Goal: Task Accomplishment & Management: Use online tool/utility

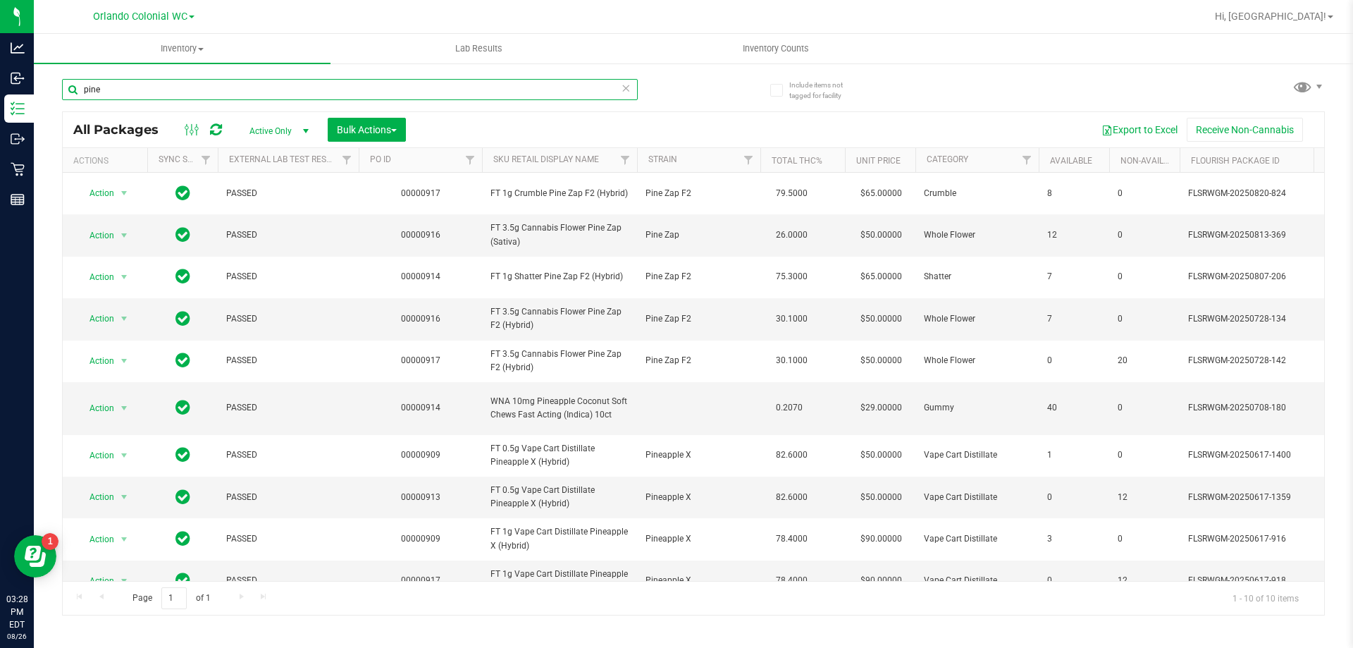
click at [132, 89] on input "pine" at bounding box center [350, 89] width 576 height 21
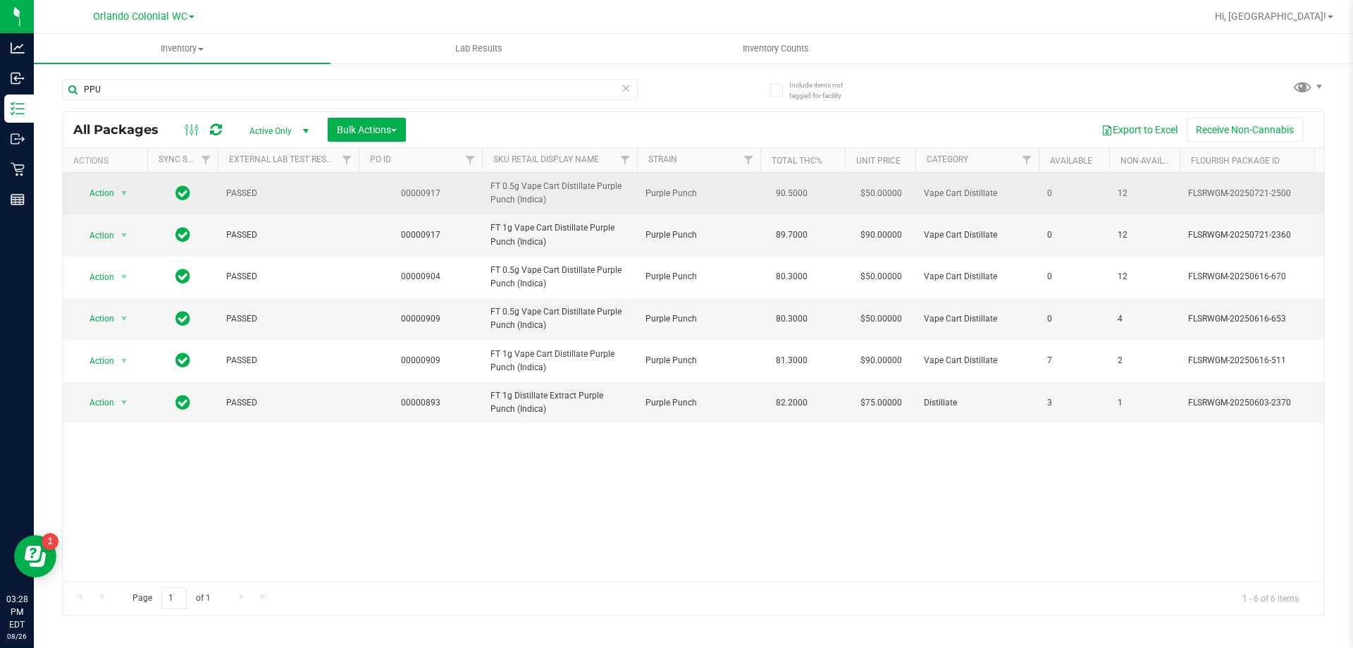
click at [512, 197] on span "FT 0.5g Vape Cart Distillate Purple Punch (Indica)" at bounding box center [559, 193] width 138 height 27
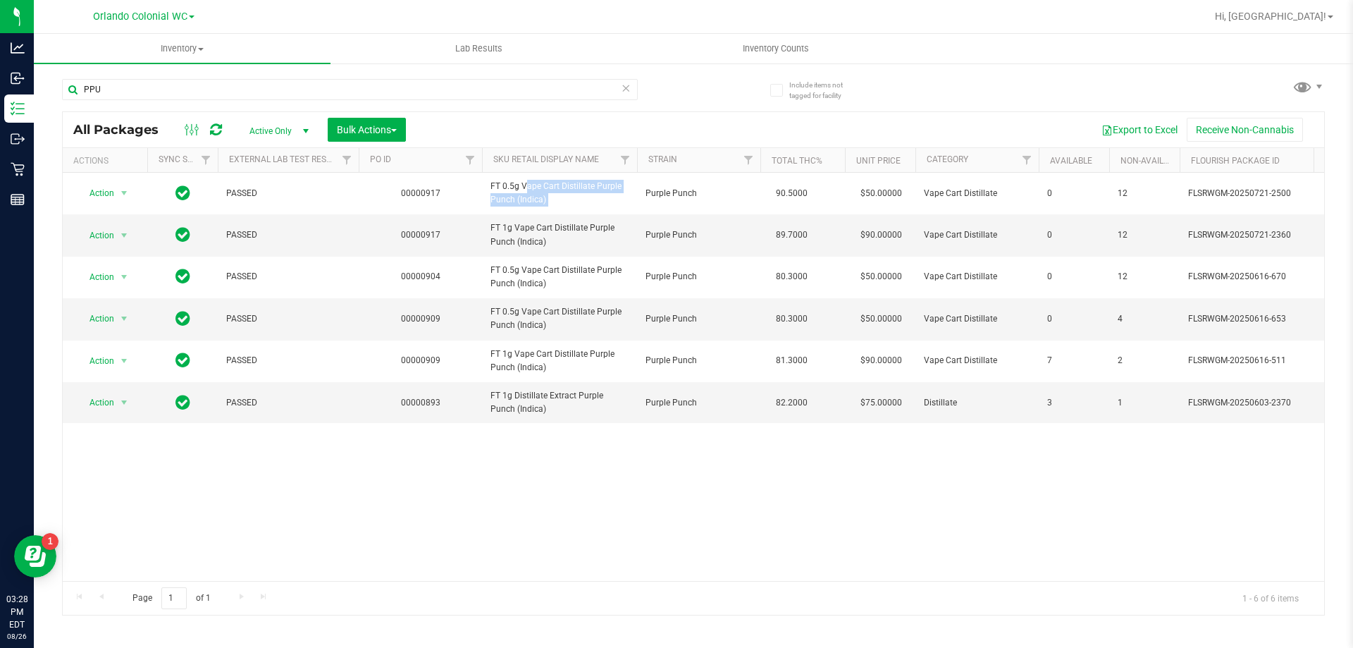
copy tr "FT 0.5g Vape Cart Distillate Purple Punch (Indica)"
click at [335, 97] on input "PPU" at bounding box center [350, 89] width 576 height 21
click at [336, 97] on input "PPU" at bounding box center [350, 89] width 576 height 21
click at [337, 96] on input "PPU" at bounding box center [350, 89] width 576 height 21
click at [325, 94] on input "PPU" at bounding box center [350, 89] width 576 height 21
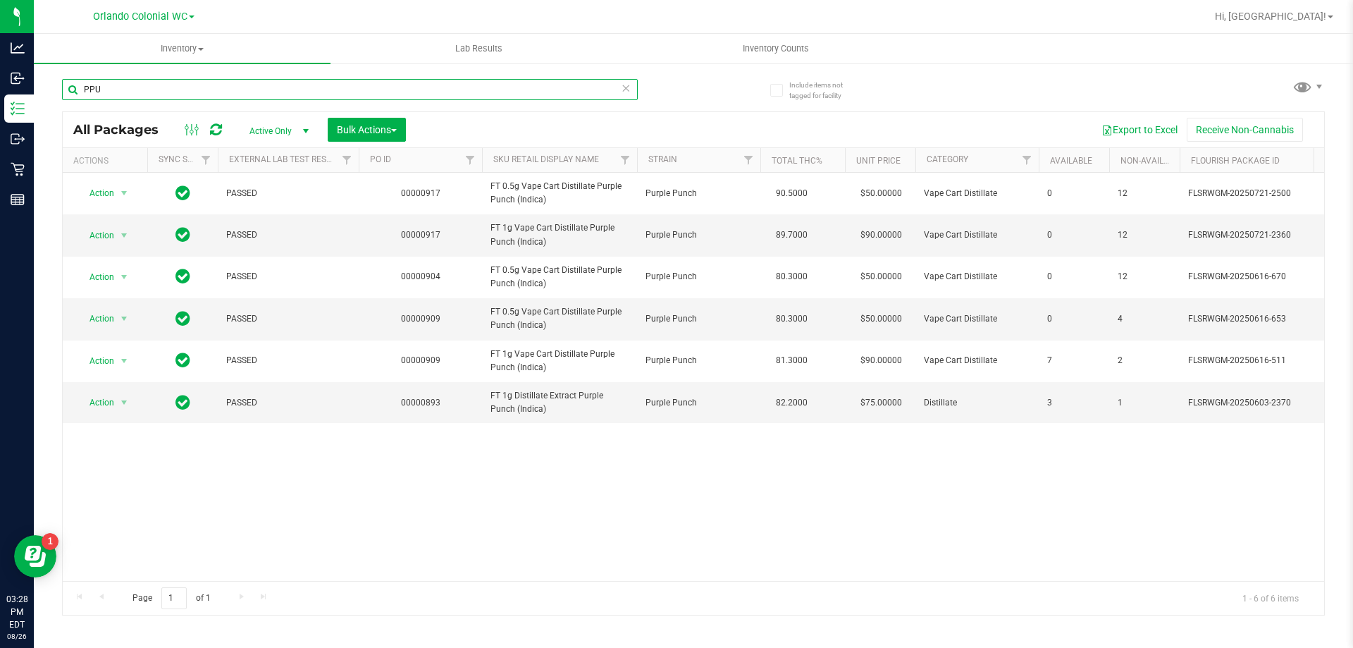
click at [325, 93] on input "PPU" at bounding box center [350, 89] width 576 height 21
paste input "FT 0.5g Vape Cart Distillate Purple Punch (Indica)"
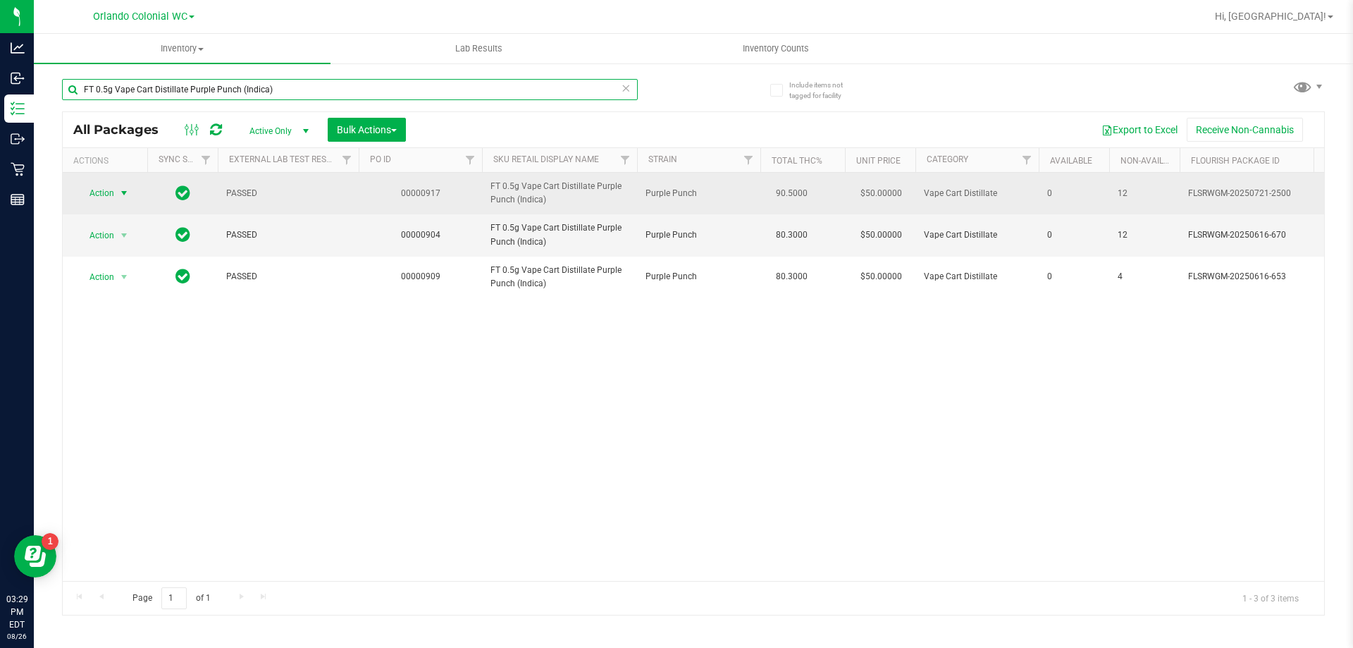
type input "FT 0.5g Vape Cart Distillate Purple Punch (Indica)"
click at [97, 194] on span "Action" at bounding box center [96, 193] width 38 height 20
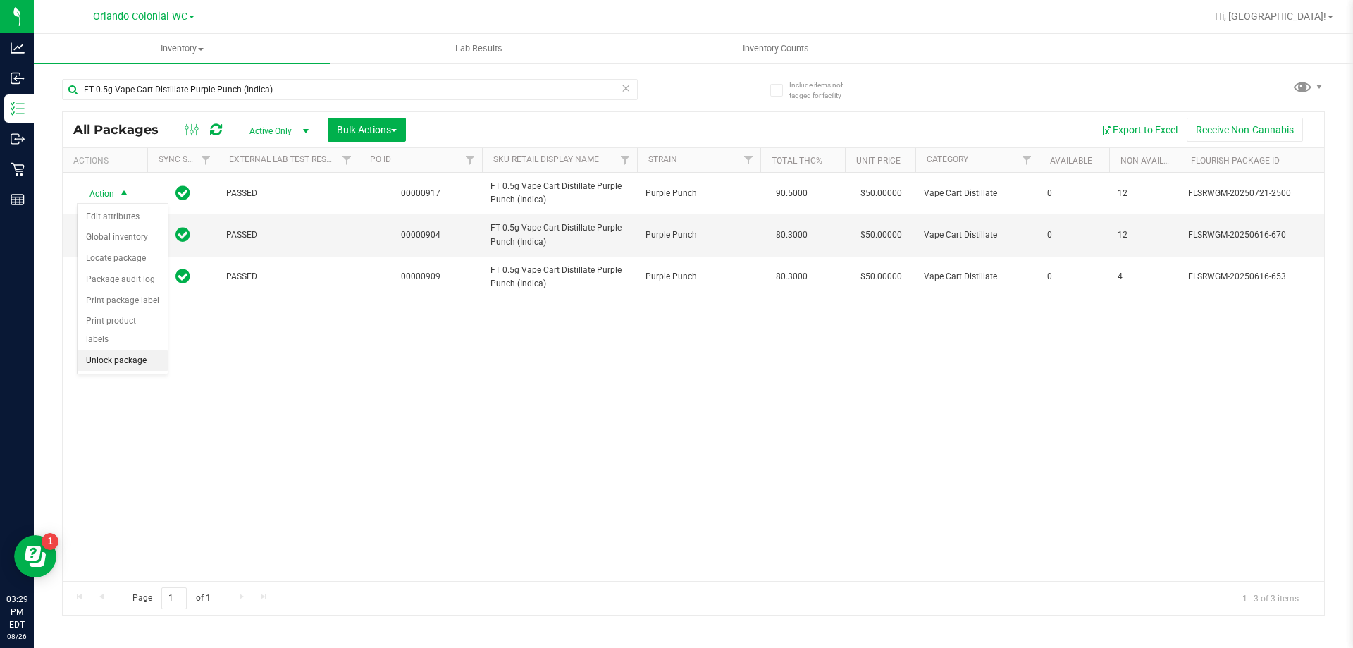
click at [146, 350] on li "Unlock package" at bounding box center [123, 360] width 90 height 21
